Goal: Task Accomplishment & Management: Manage account settings

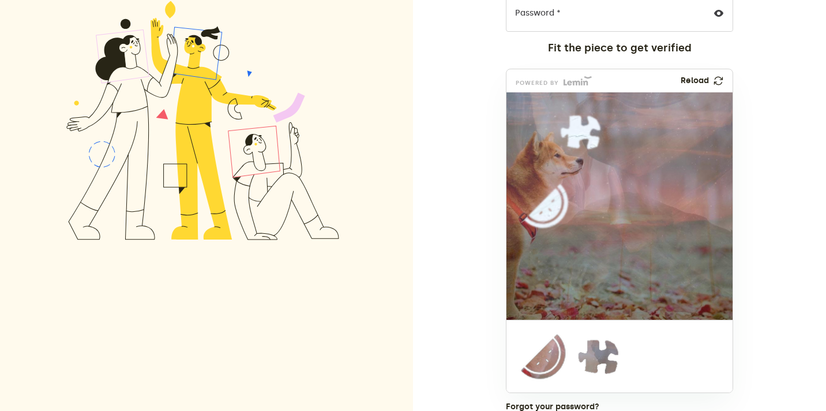
scroll to position [212, 0]
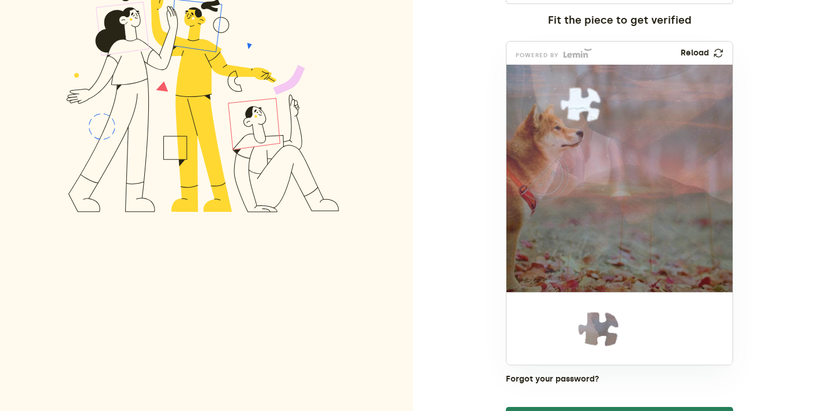
drag, startPoint x: 526, startPoint y: 340, endPoint x: 525, endPoint y: 191, distance: 148.9
click at [525, 191] on img at bounding box center [543, 254] width 523 height 227
click at [529, 192] on img at bounding box center [543, 254] width 523 height 227
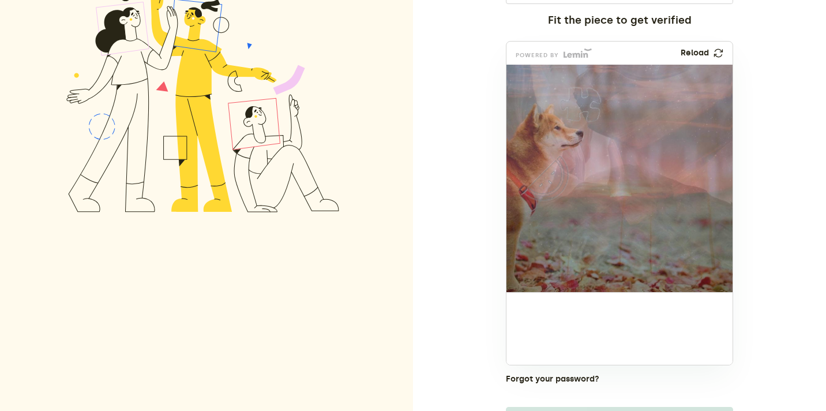
drag, startPoint x: 594, startPoint y: 339, endPoint x: 575, endPoint y: 114, distance: 226.4
click at [575, 114] on img at bounding box center [503, 181] width 523 height 227
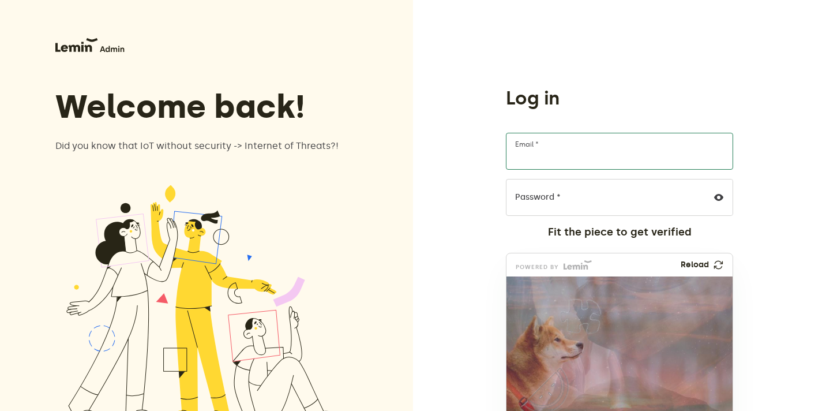
click at [546, 153] on input "Email *" at bounding box center [619, 151] width 227 height 37
type input "furkanyagbasan+admin@creainc.us"
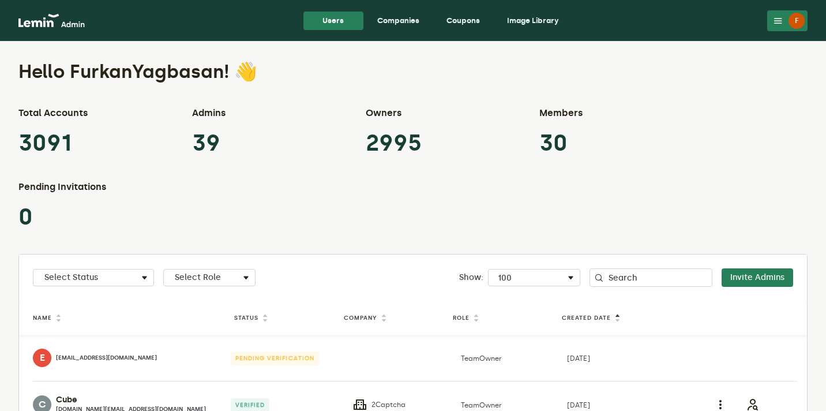
click at [402, 16] on link "Companies" at bounding box center [398, 21] width 61 height 18
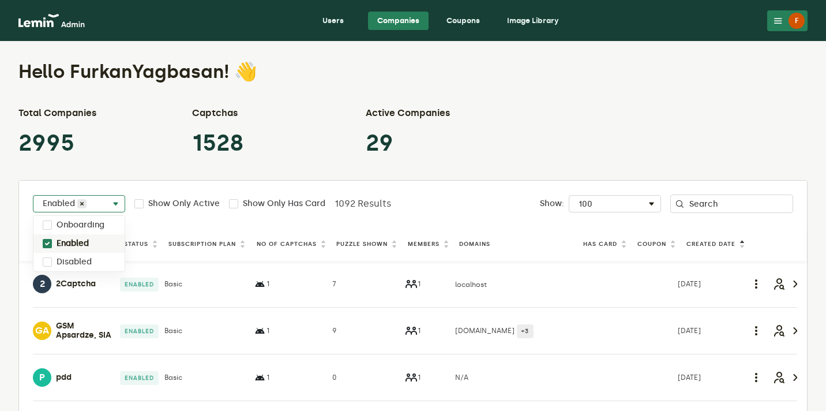
click at [116, 203] on span at bounding box center [115, 204] width 14 height 14
click at [103, 259] on div "Disabled" at bounding box center [78, 262] width 91 height 18
checkbox input "true"
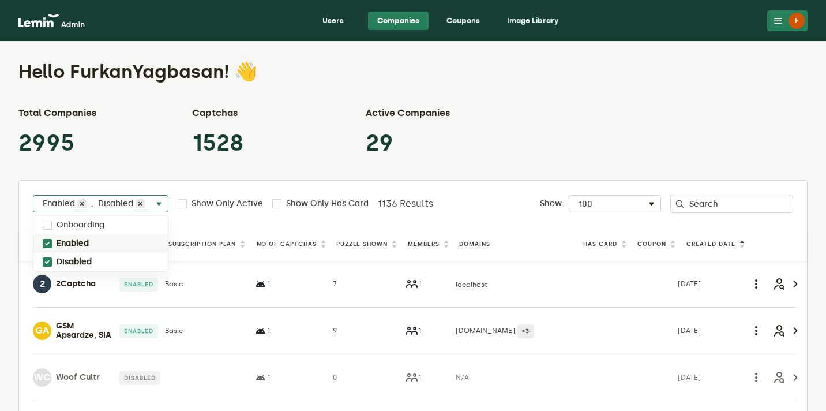
click at [104, 240] on div "Enabled" at bounding box center [100, 243] width 134 height 18
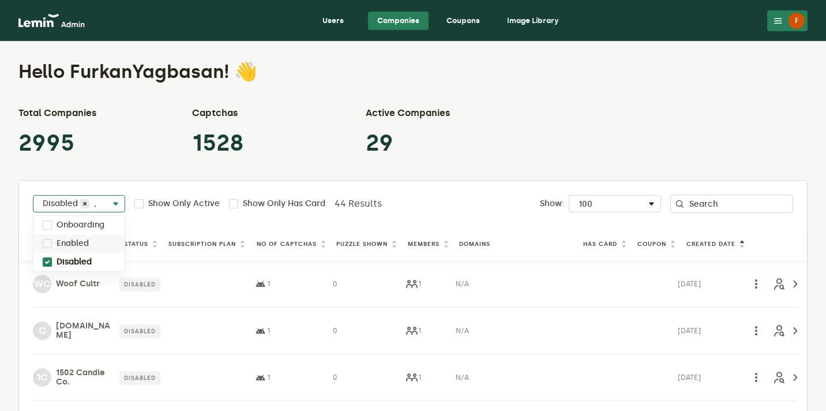
click at [81, 244] on label "Enabled" at bounding box center [73, 243] width 32 height 9
checkbox input "true"
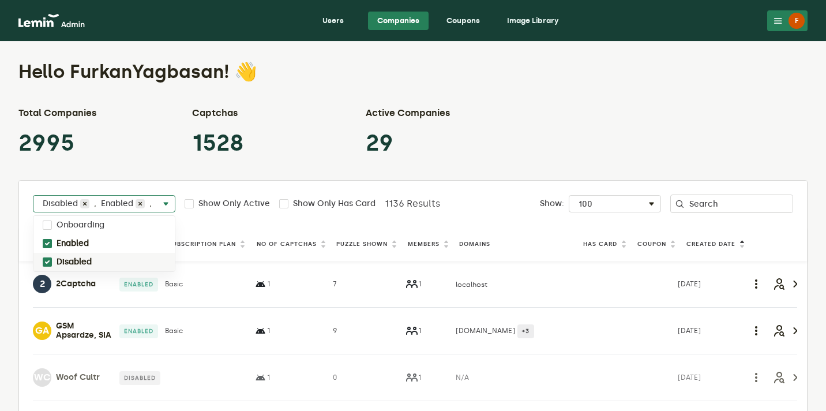
click at [86, 257] on label "Disabled" at bounding box center [74, 261] width 35 height 9
checkbox input "false"
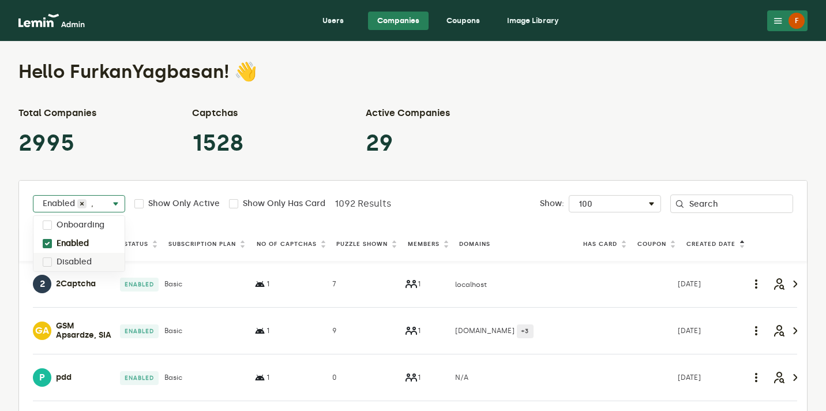
click at [511, 119] on div "Total Companies 2995 Captchas 1528 Active Companies 29" at bounding box center [412, 131] width 789 height 51
click at [366, 243] on label "Puzzle Shown" at bounding box center [361, 243] width 51 height 9
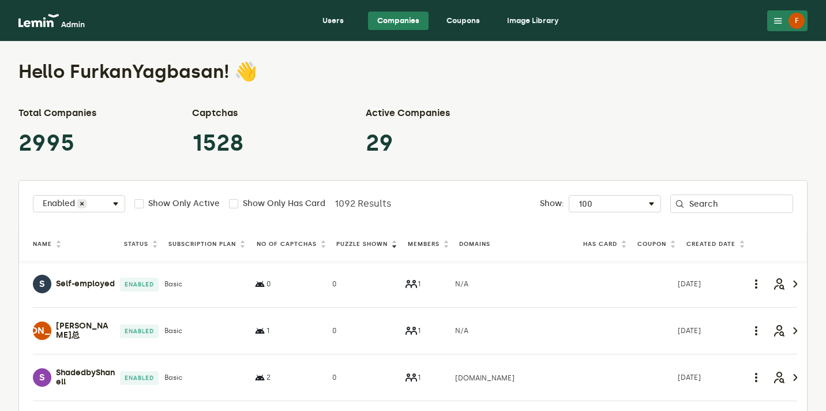
click at [366, 243] on label "Puzzle Shown" at bounding box center [361, 243] width 51 height 9
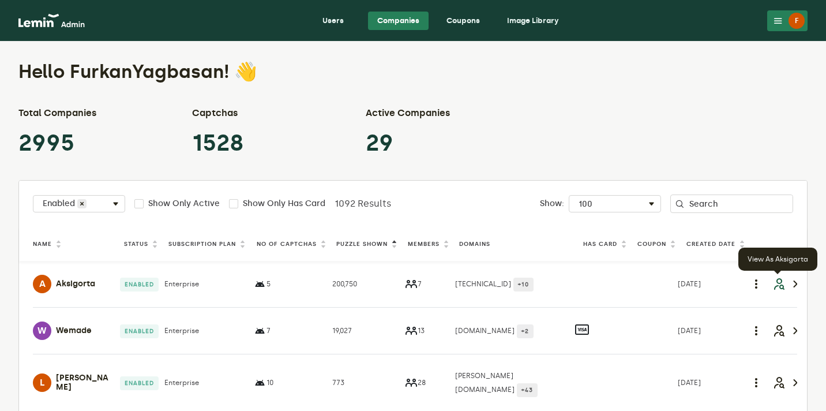
click at [778, 282] on icon "button" at bounding box center [779, 284] width 14 height 14
click at [780, 285] on icon "button" at bounding box center [779, 284] width 14 height 14
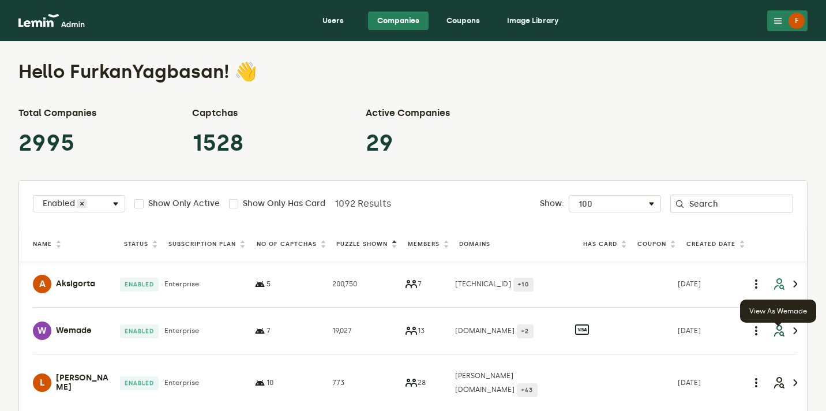
click at [775, 337] on icon "button" at bounding box center [779, 331] width 14 height 14
